Goal: Task Accomplishment & Management: Complete application form

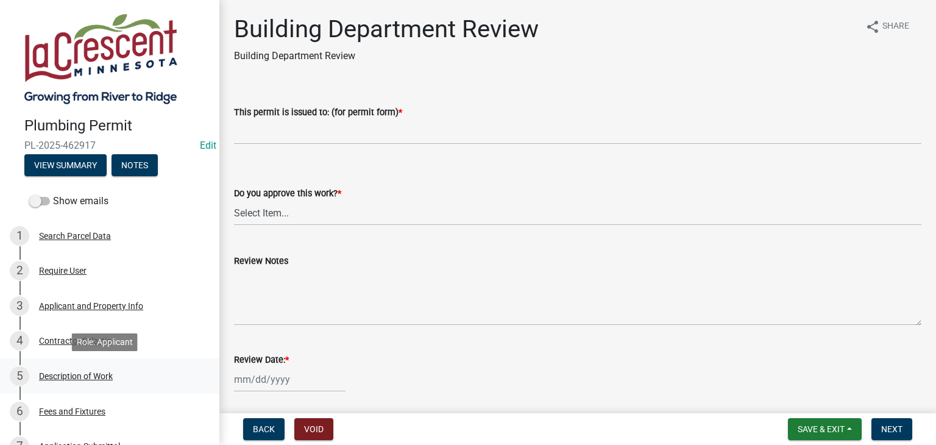
click at [88, 378] on div "Description of Work" at bounding box center [76, 376] width 74 height 9
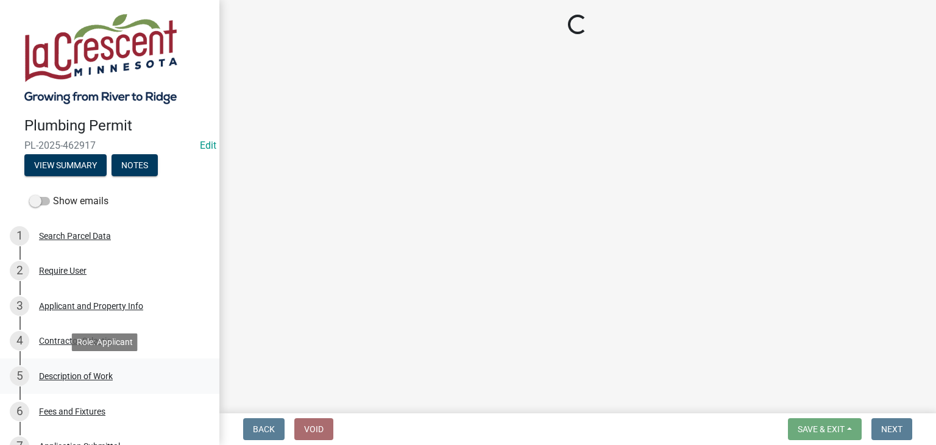
select select "59bf33d4-9d5c-4e7c-8b9a-7c1b13f00426"
select select "28f4028a-693d-415b-8130-38cfe69d94b3"
select select "4af7cc83-1d25-4c0b-a329-4ae30bd591bb"
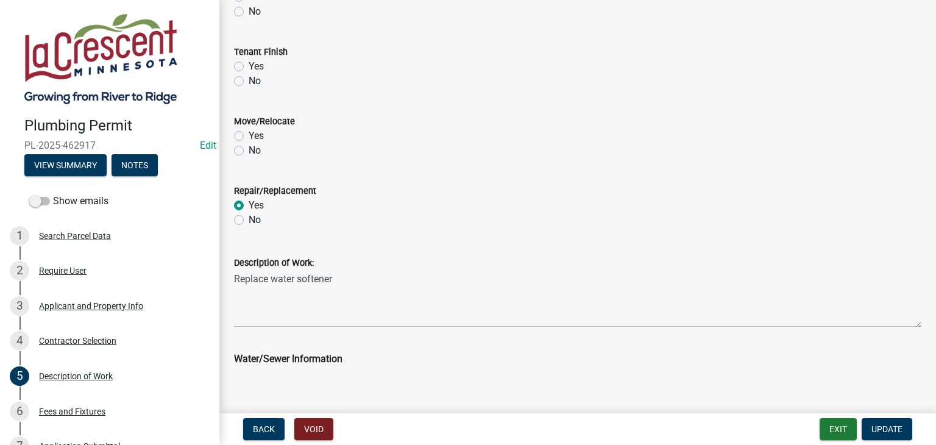
scroll to position [548, 0]
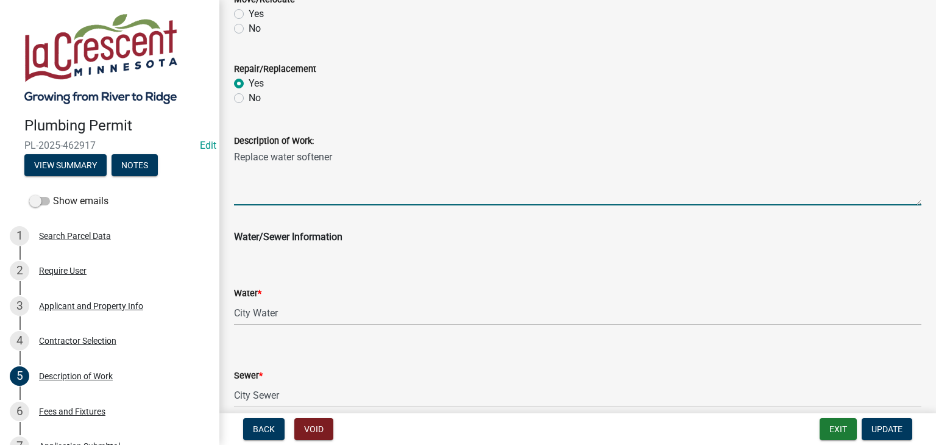
drag, startPoint x: 339, startPoint y: 159, endPoint x: 234, endPoint y: 158, distance: 104.8
click at [234, 158] on textarea "Replace water softener" at bounding box center [577, 176] width 687 height 57
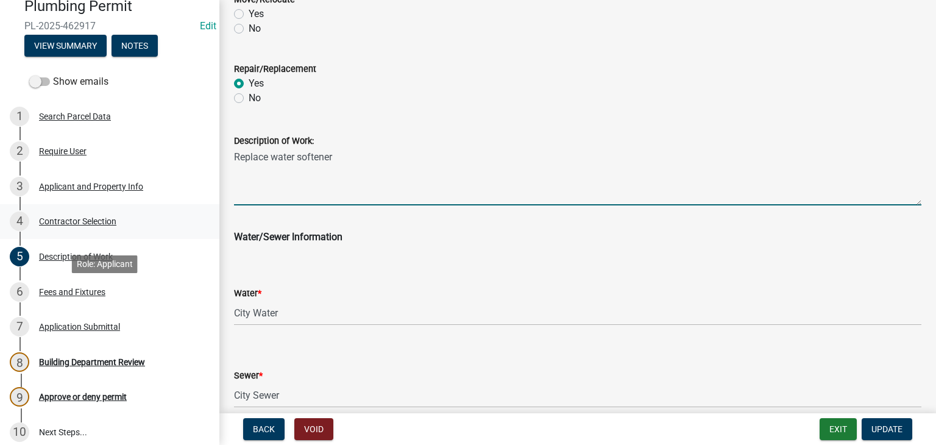
scroll to position [122, 0]
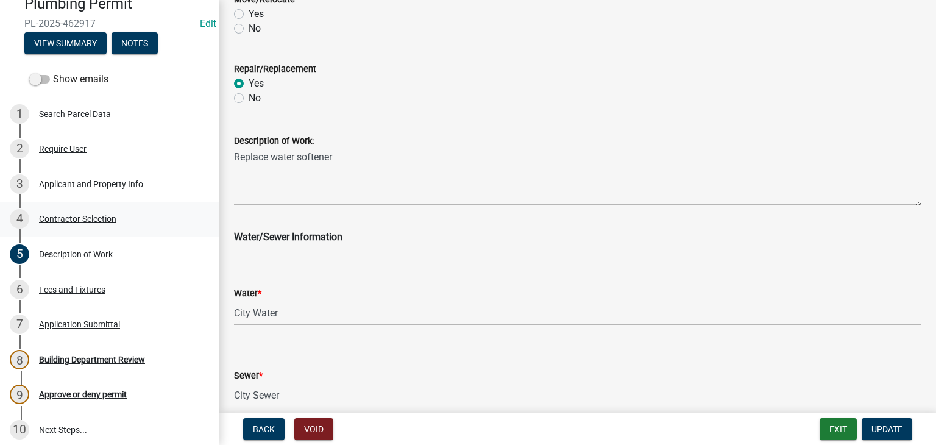
click at [77, 219] on div "Contractor Selection" at bounding box center [77, 218] width 77 height 9
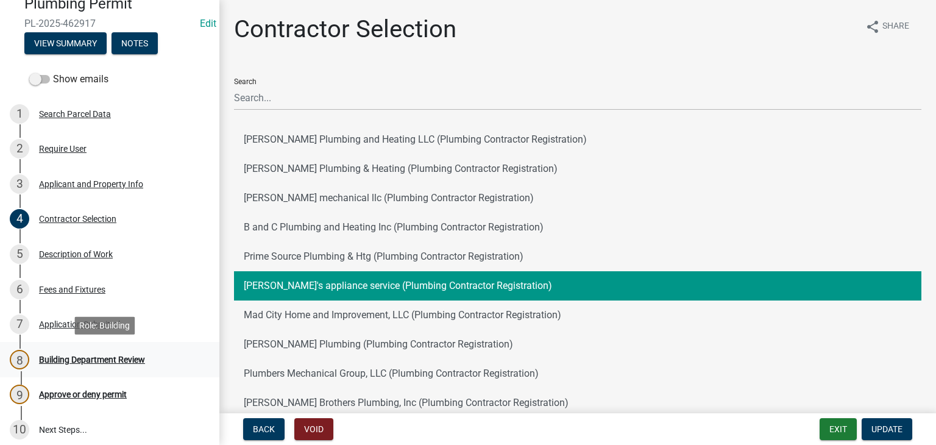
click at [117, 361] on div "Building Department Review" at bounding box center [92, 359] width 106 height 9
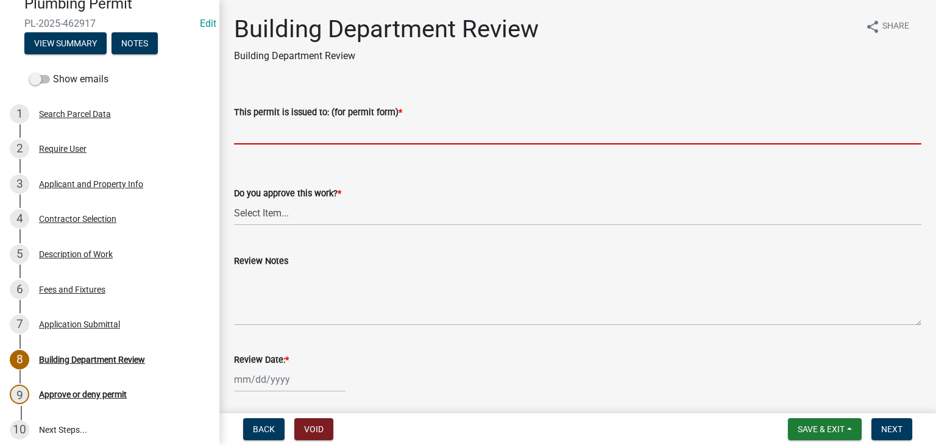
click at [258, 127] on input "This permit is issued to: (for permit form) *" at bounding box center [577, 131] width 687 height 25
paste input "Replace water softener"
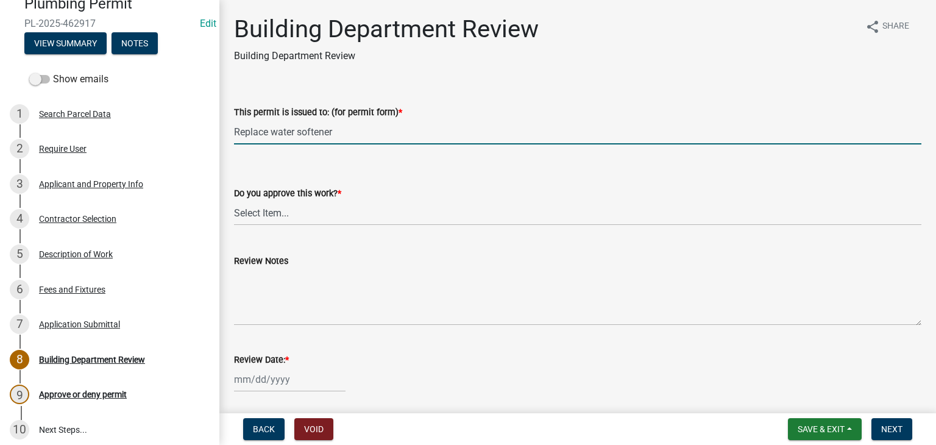
type input "Replace water softener"
click at [258, 214] on select "Select Item... Yes No" at bounding box center [577, 212] width 687 height 25
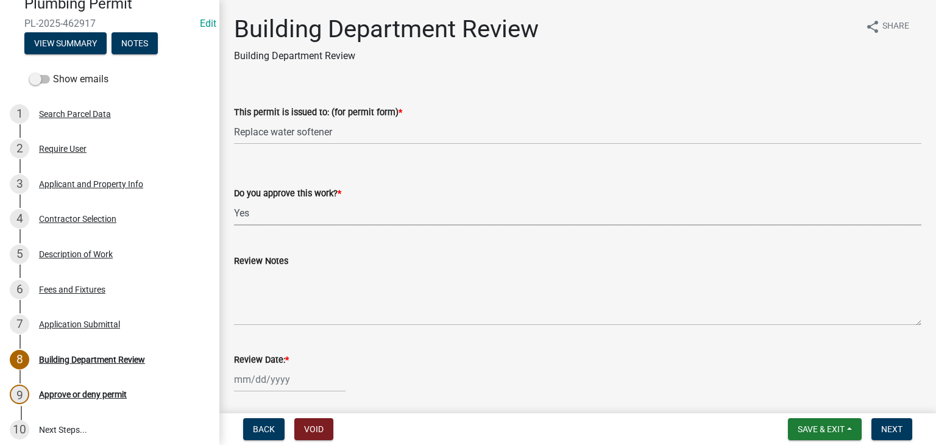
click at [234, 200] on select "Select Item... Yes No" at bounding box center [577, 212] width 687 height 25
select select "9c2ff93d-aa12-4325-a399-8f157d8c1742"
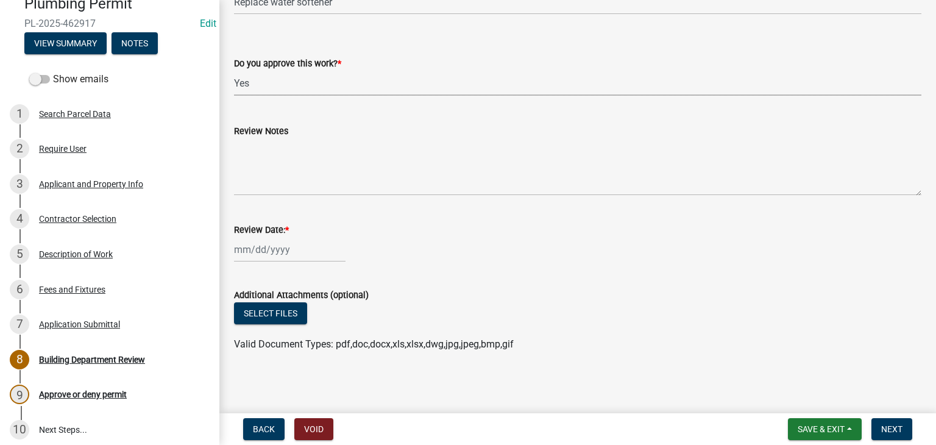
scroll to position [132, 0]
select select "8"
select select "2025"
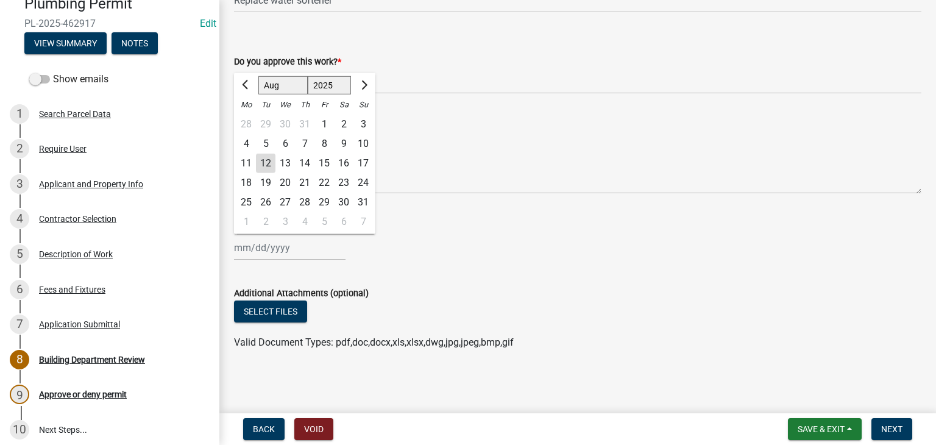
click at [253, 248] on div "[PERSON_NAME] Feb Mar Apr [PERSON_NAME][DATE] Oct Nov [DATE] 1526 1527 1528 152…" at bounding box center [289, 247] width 111 height 25
click at [263, 163] on div "12" at bounding box center [265, 163] width 19 height 19
type input "[DATE]"
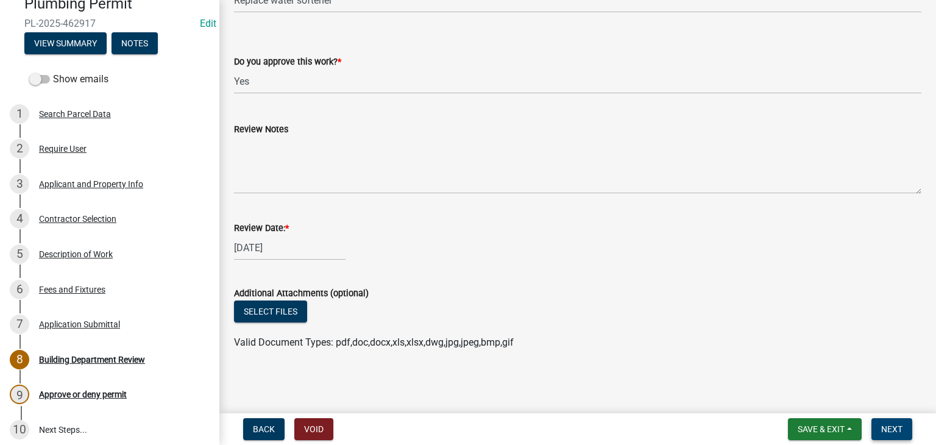
click at [885, 424] on span "Next" at bounding box center [891, 429] width 21 height 10
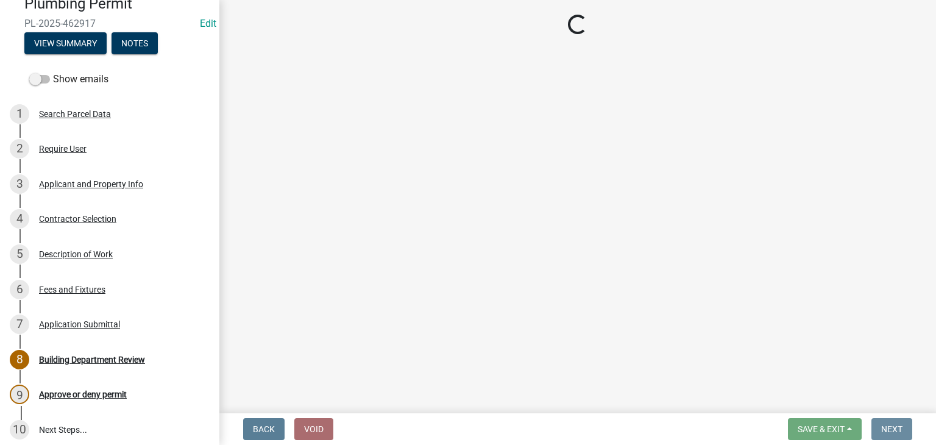
scroll to position [0, 0]
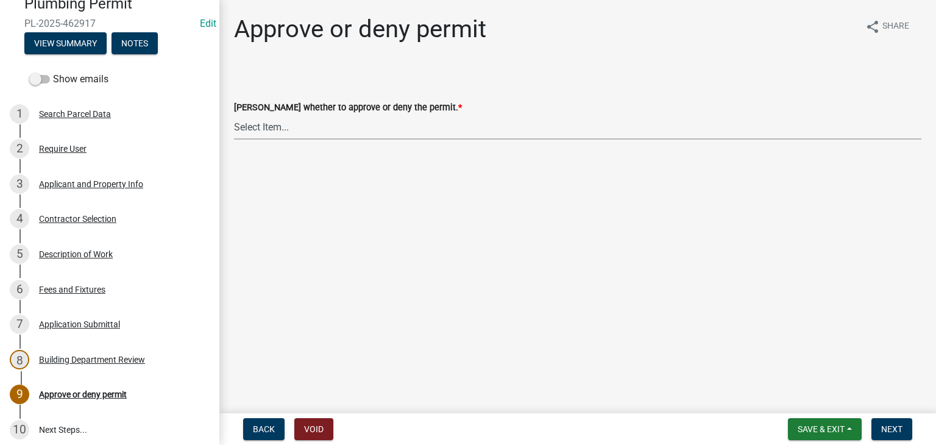
click at [277, 130] on select "Select Item... Approve Deny" at bounding box center [577, 127] width 687 height 25
click at [234, 115] on select "Select Item... Approve Deny" at bounding box center [577, 127] width 687 height 25
select select "2e674bca-1355-4364-b030-a37ceb2ac895"
click at [894, 427] on span "Next" at bounding box center [891, 429] width 21 height 10
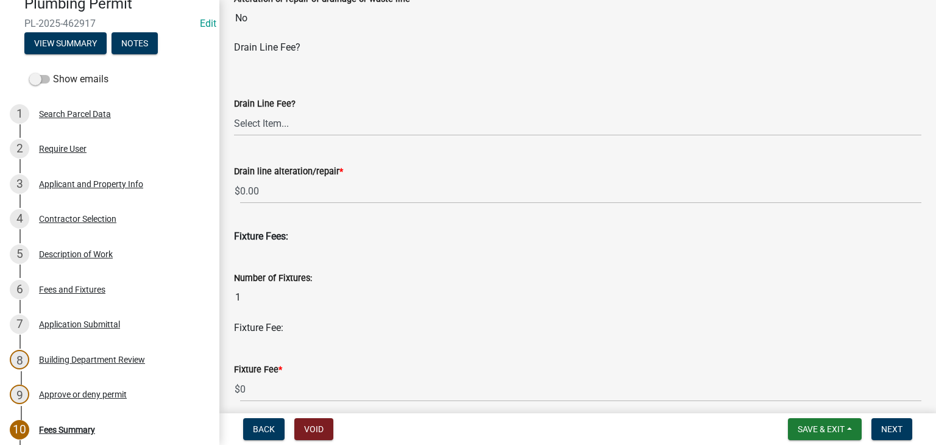
scroll to position [426, 0]
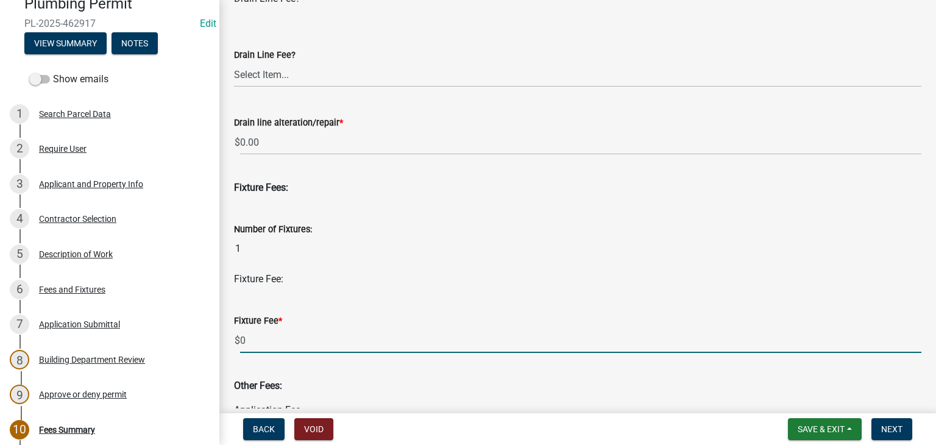
click at [278, 340] on input "0" at bounding box center [580, 340] width 681 height 25
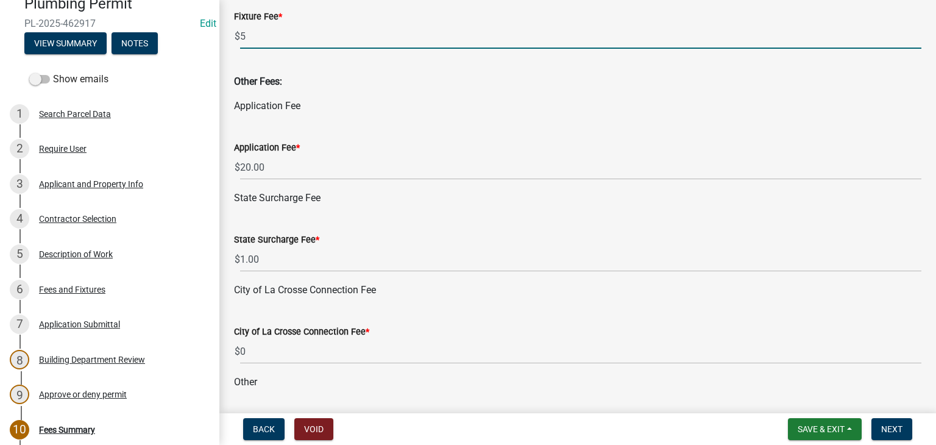
scroll to position [731, 0]
type input "5"
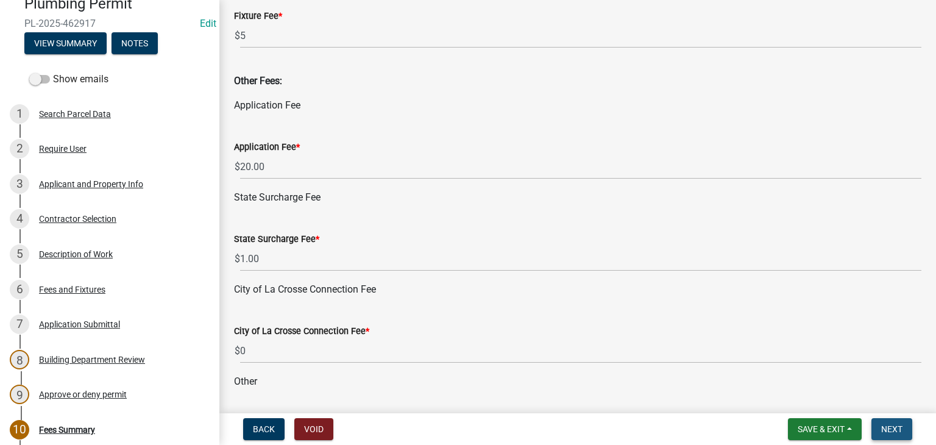
click at [888, 427] on span "Next" at bounding box center [891, 429] width 21 height 10
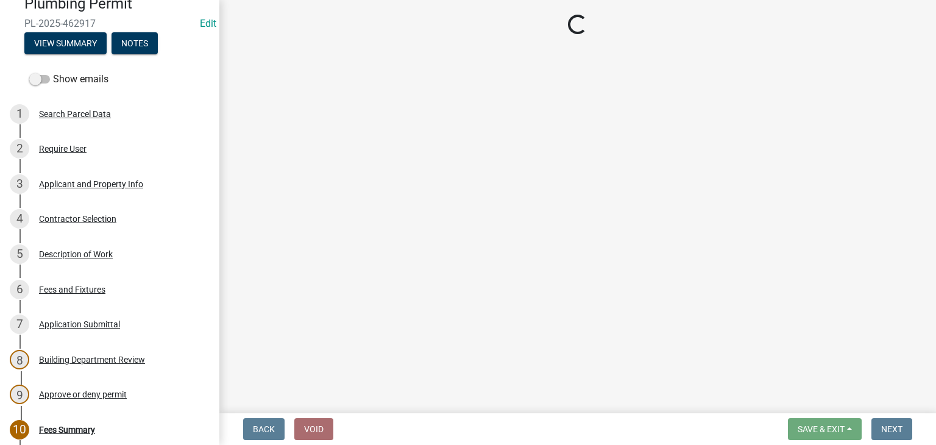
select select "3: 3"
